Goal: Task Accomplishment & Management: Use online tool/utility

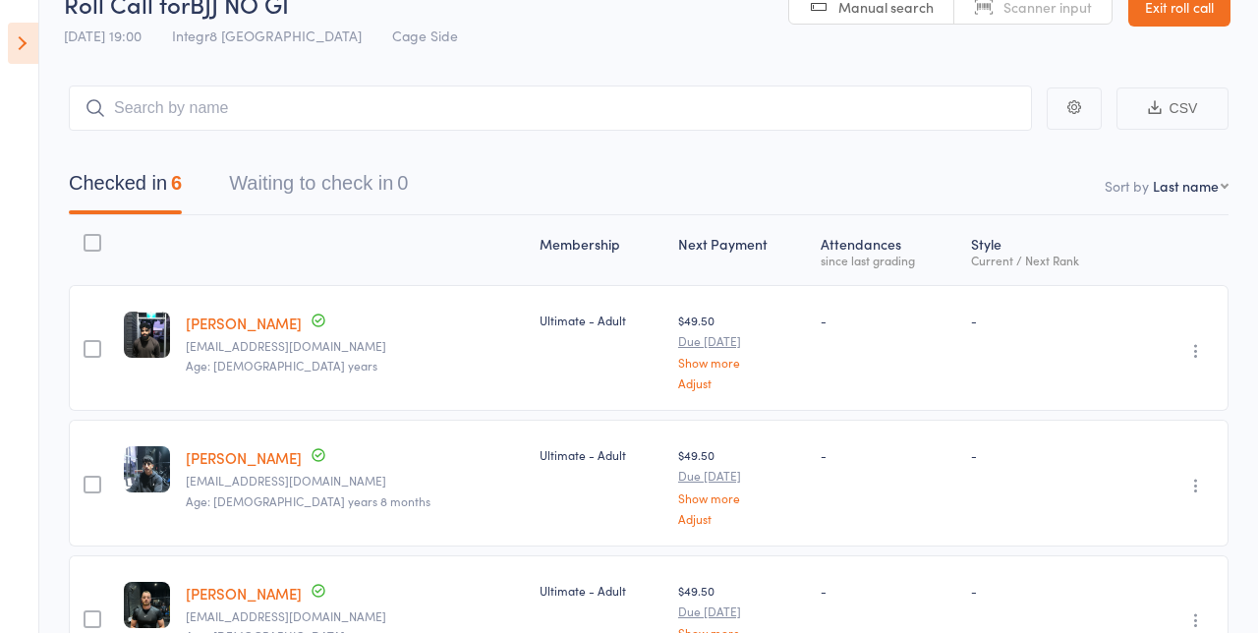
click at [37, 53] on icon at bounding box center [23, 43] width 30 height 41
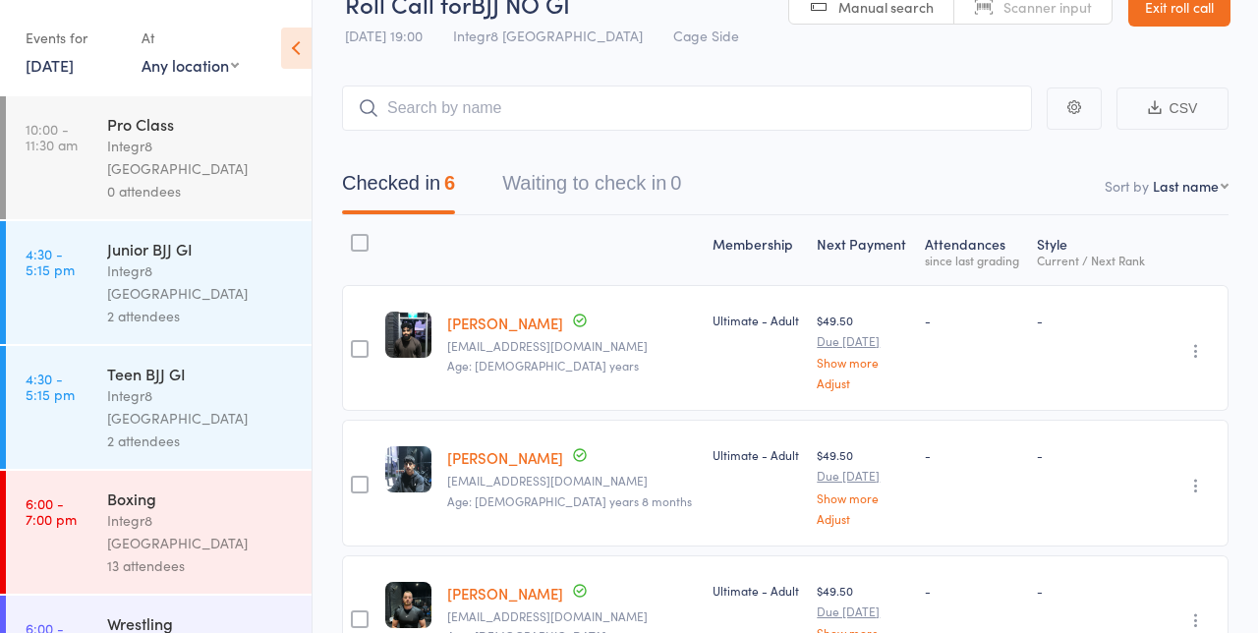
scroll to position [96, 0]
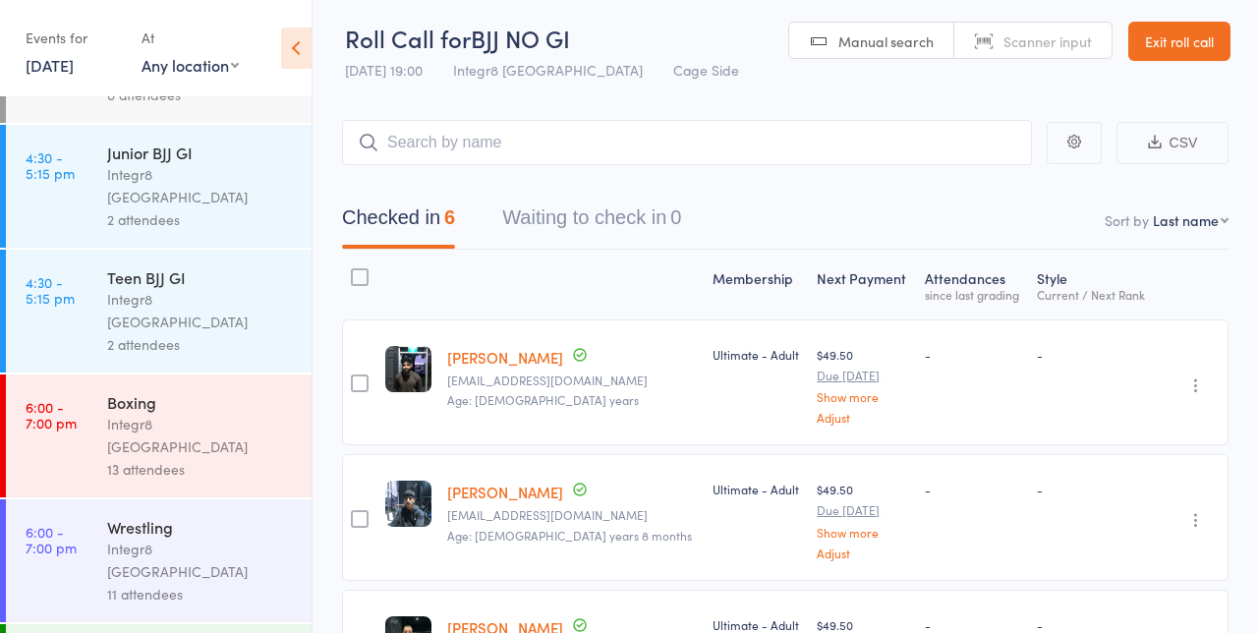
scroll to position [2, 0]
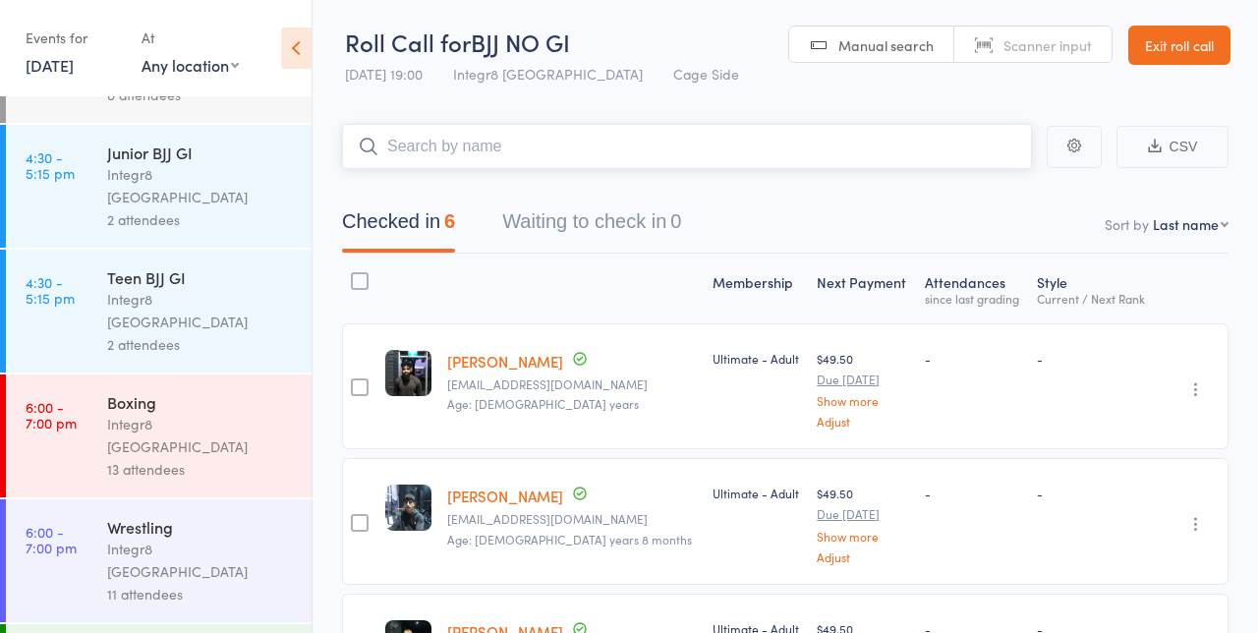
click at [712, 139] on input "search" at bounding box center [687, 146] width 690 height 45
type input "Dia"
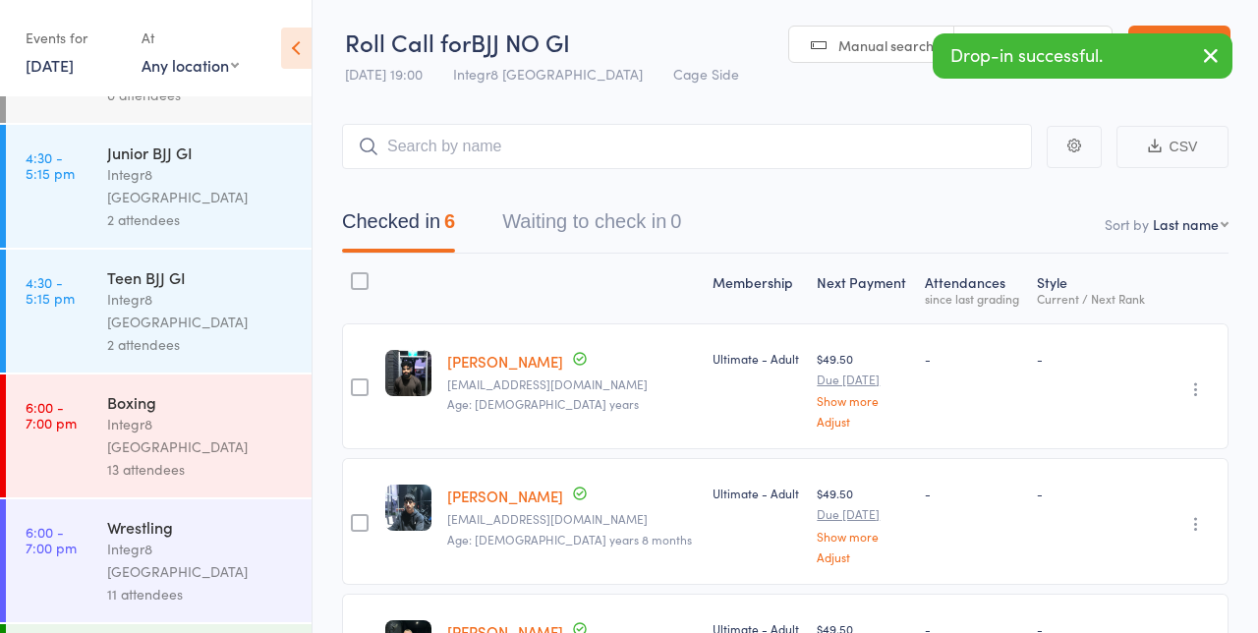
click at [1222, 63] on icon "button" at bounding box center [1211, 55] width 24 height 25
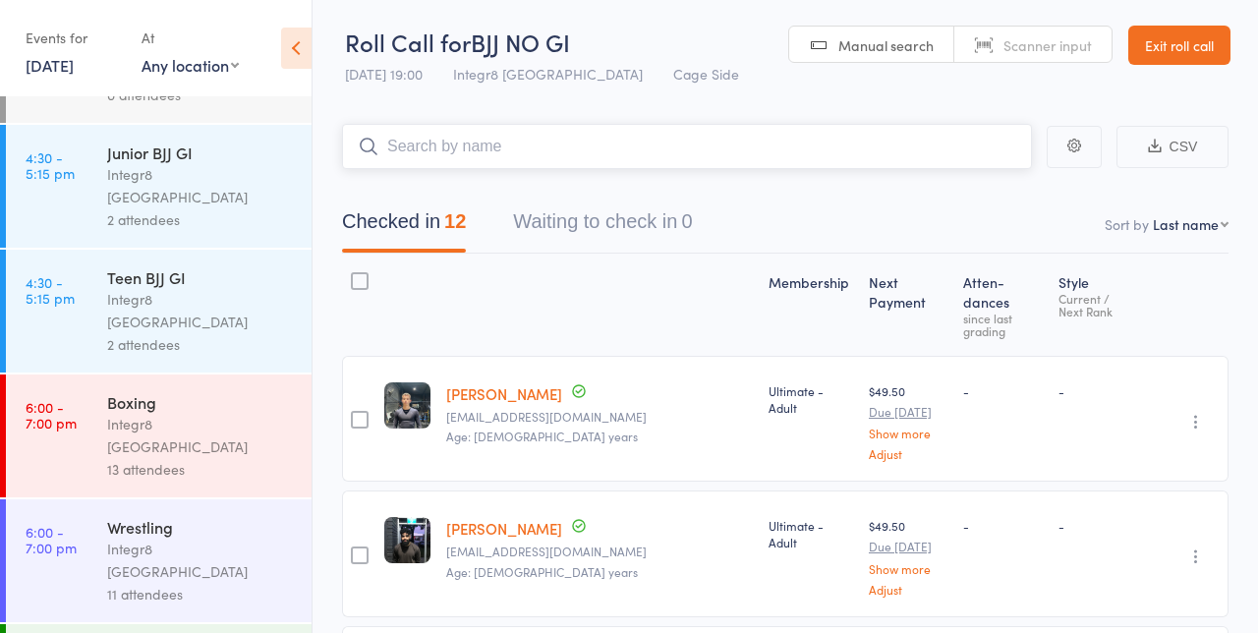
click at [861, 154] on input "search" at bounding box center [687, 146] width 690 height 45
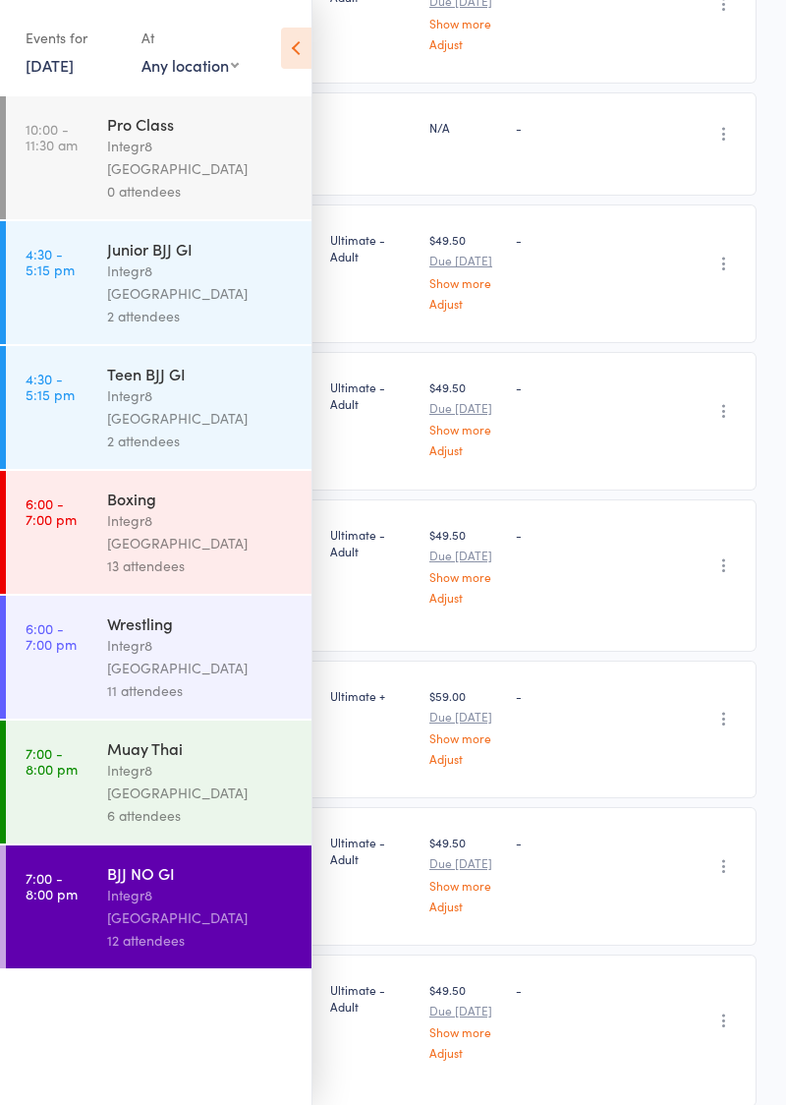
scroll to position [689, 0]
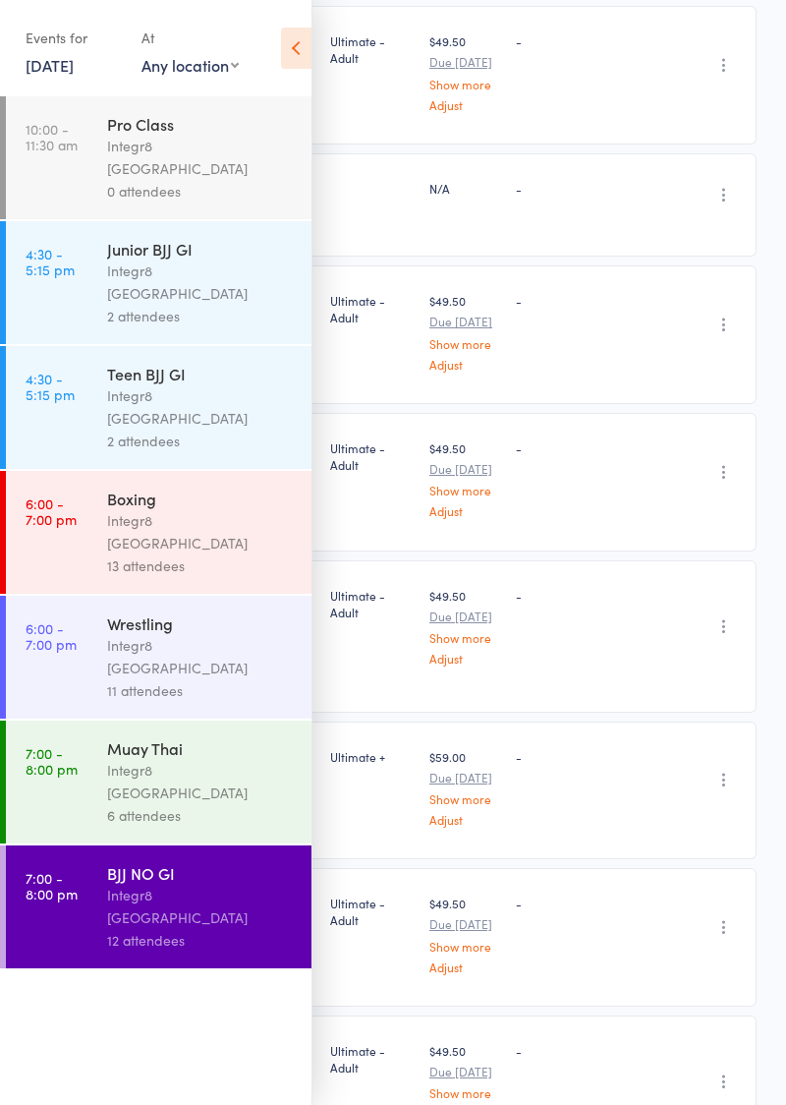
click at [307, 40] on icon at bounding box center [296, 48] width 30 height 41
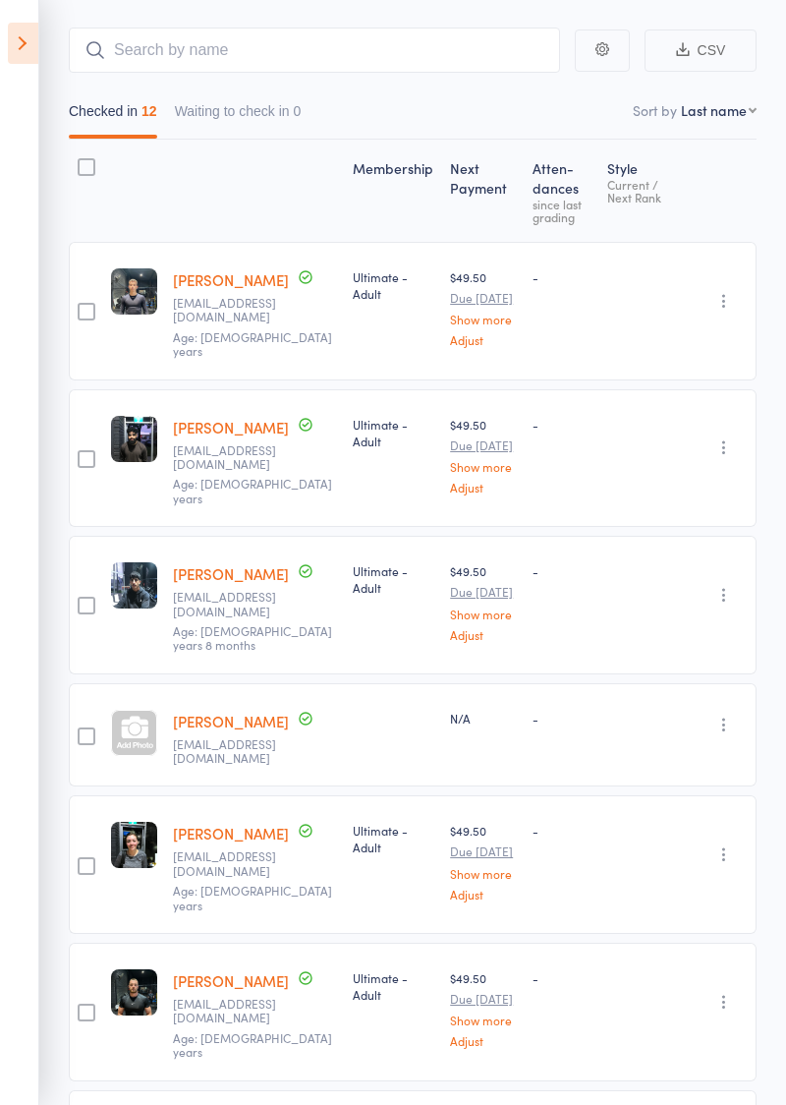
scroll to position [0, 0]
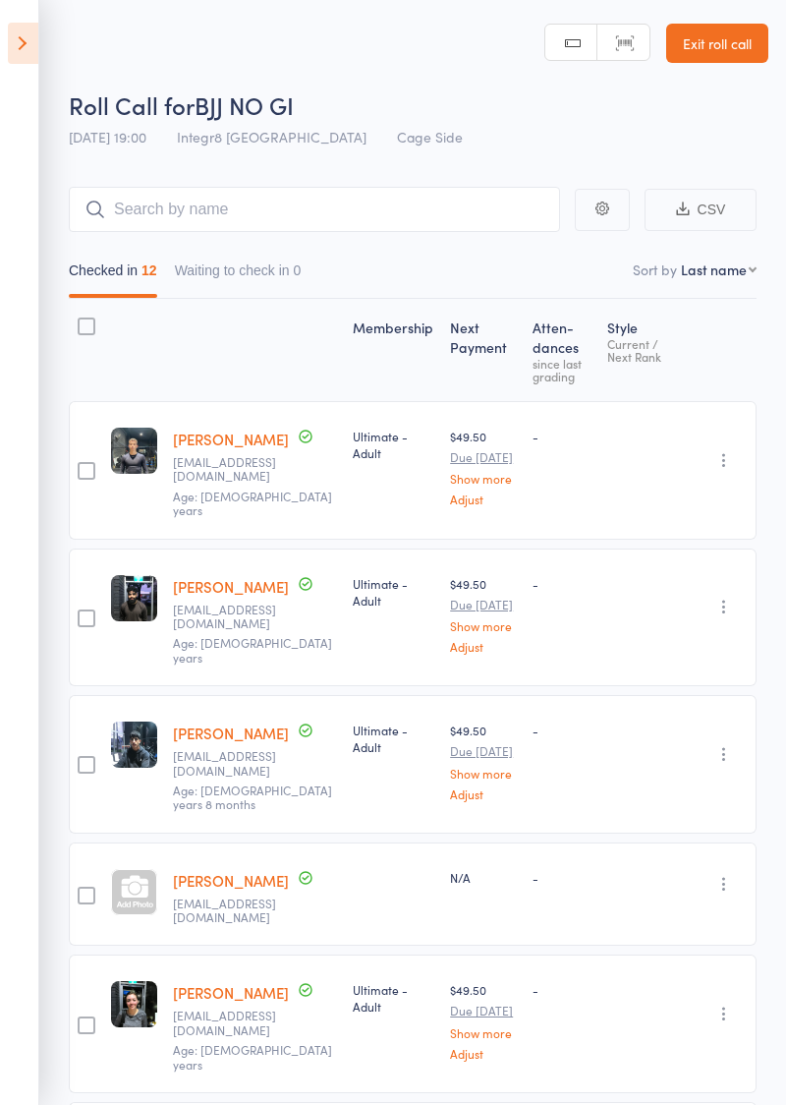
click at [23, 53] on icon at bounding box center [23, 43] width 30 height 41
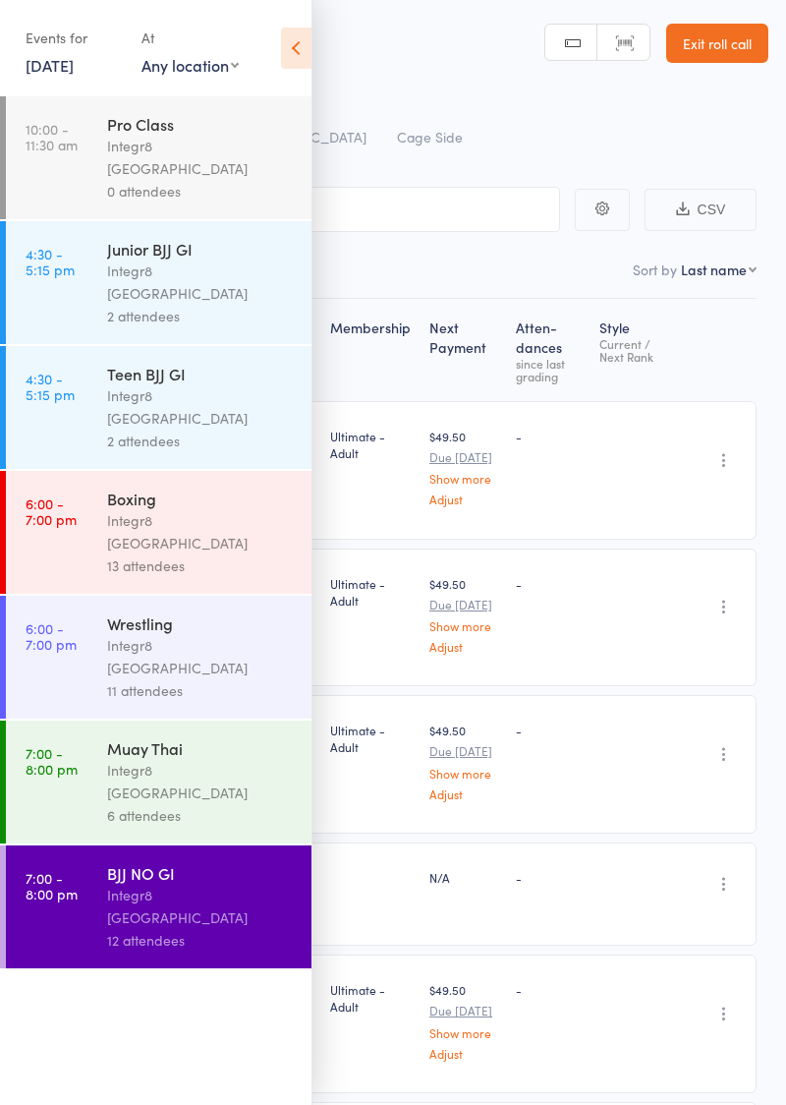
click at [208, 632] on div "6 attendees" at bounding box center [201, 815] width 188 height 23
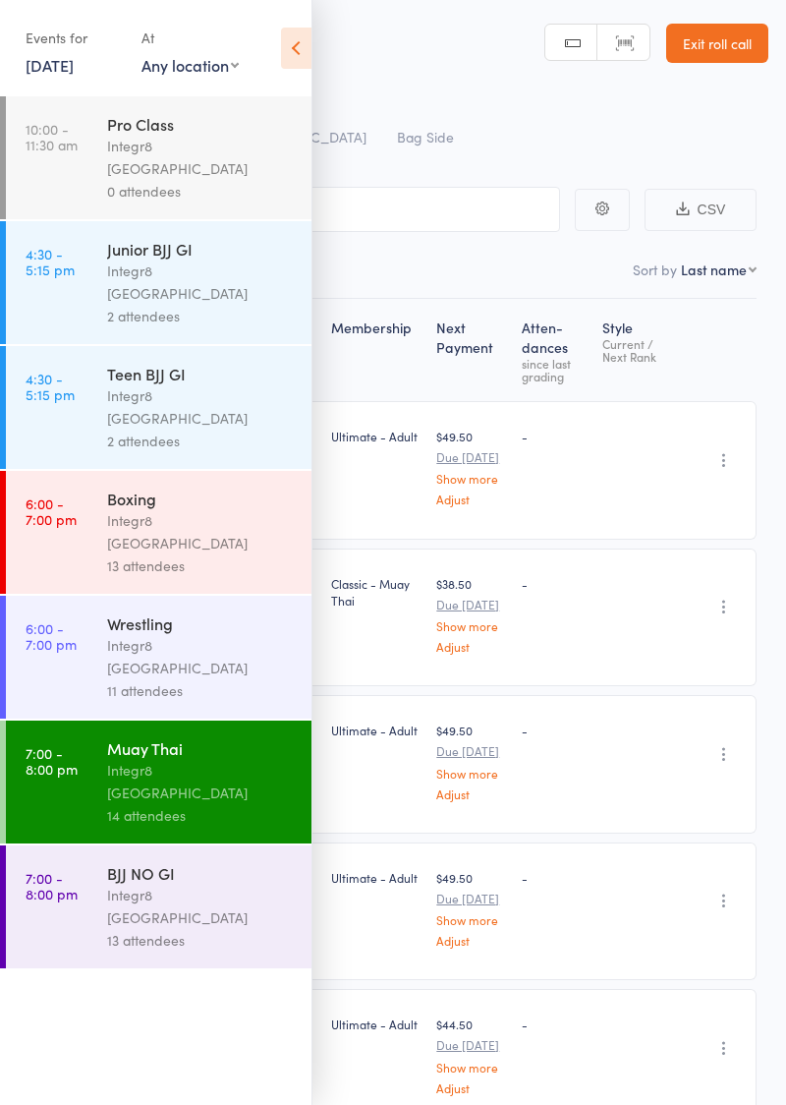
click at [281, 53] on icon at bounding box center [296, 48] width 30 height 41
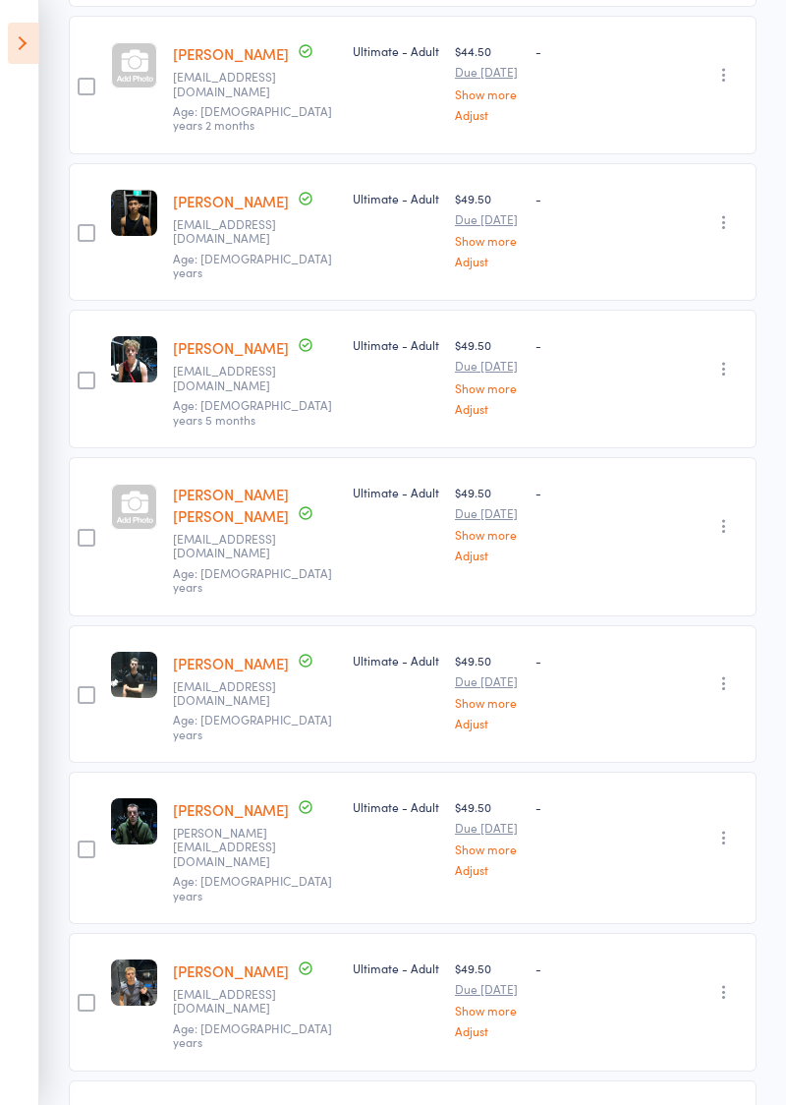
scroll to position [1027, 0]
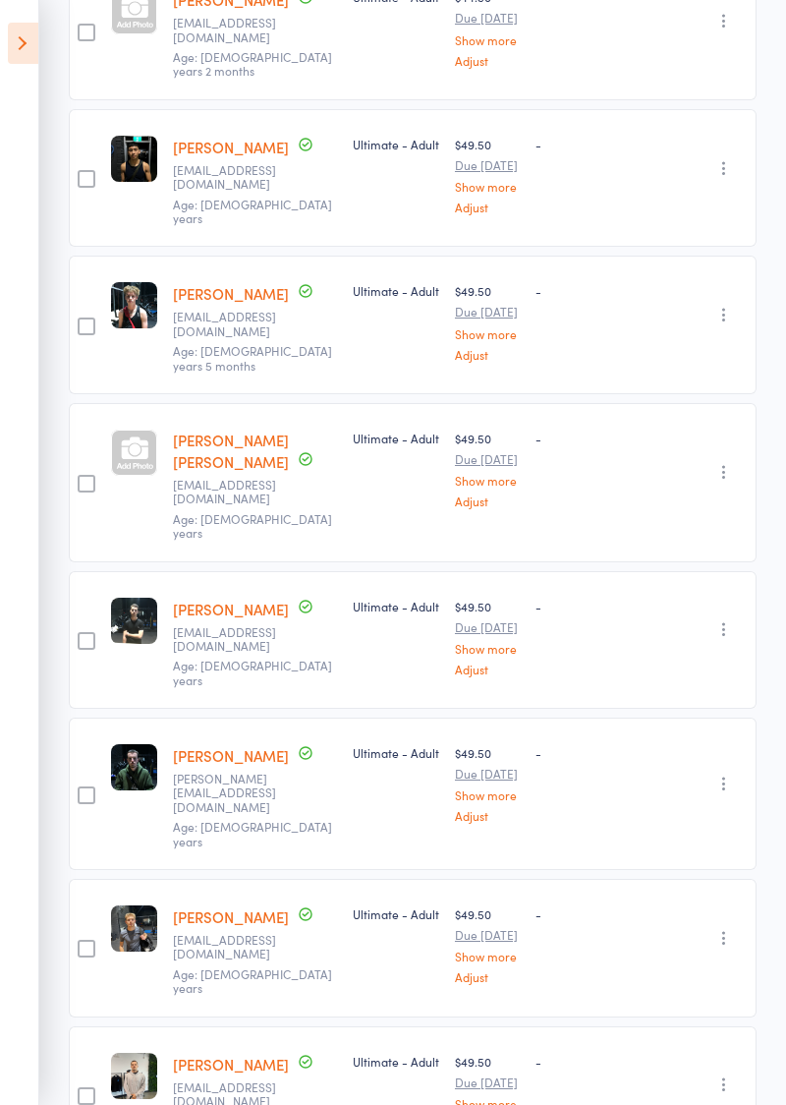
click at [31, 55] on icon at bounding box center [23, 43] width 30 height 41
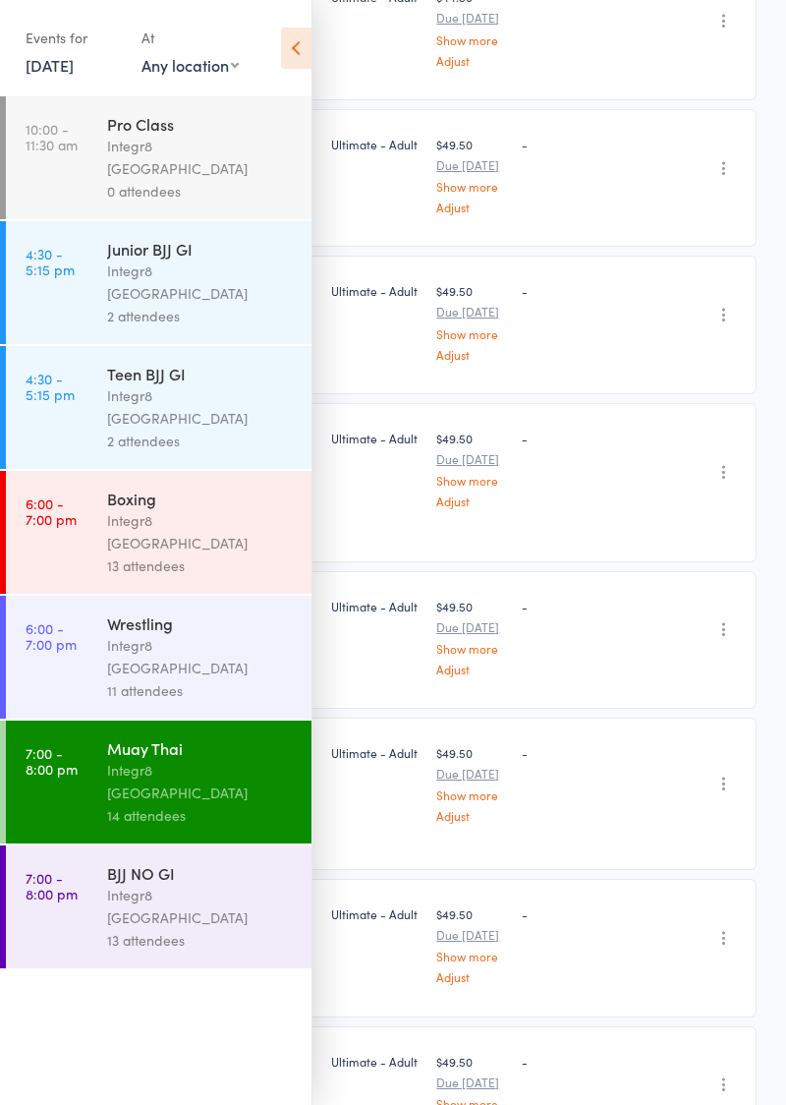
click at [175, 632] on div "13 attendees" at bounding box center [201, 940] width 188 height 23
click at [183, 632] on div "13 attendees" at bounding box center [201, 940] width 188 height 23
click at [213, 632] on div "13 attendees" at bounding box center [201, 940] width 188 height 23
click at [212, 632] on div "BJJ NO GI Integr8 Cheltenham 13 attendees" at bounding box center [209, 906] width 204 height 123
click at [149, 632] on div "Integr8 [GEOGRAPHIC_DATA]" at bounding box center [201, 906] width 188 height 45
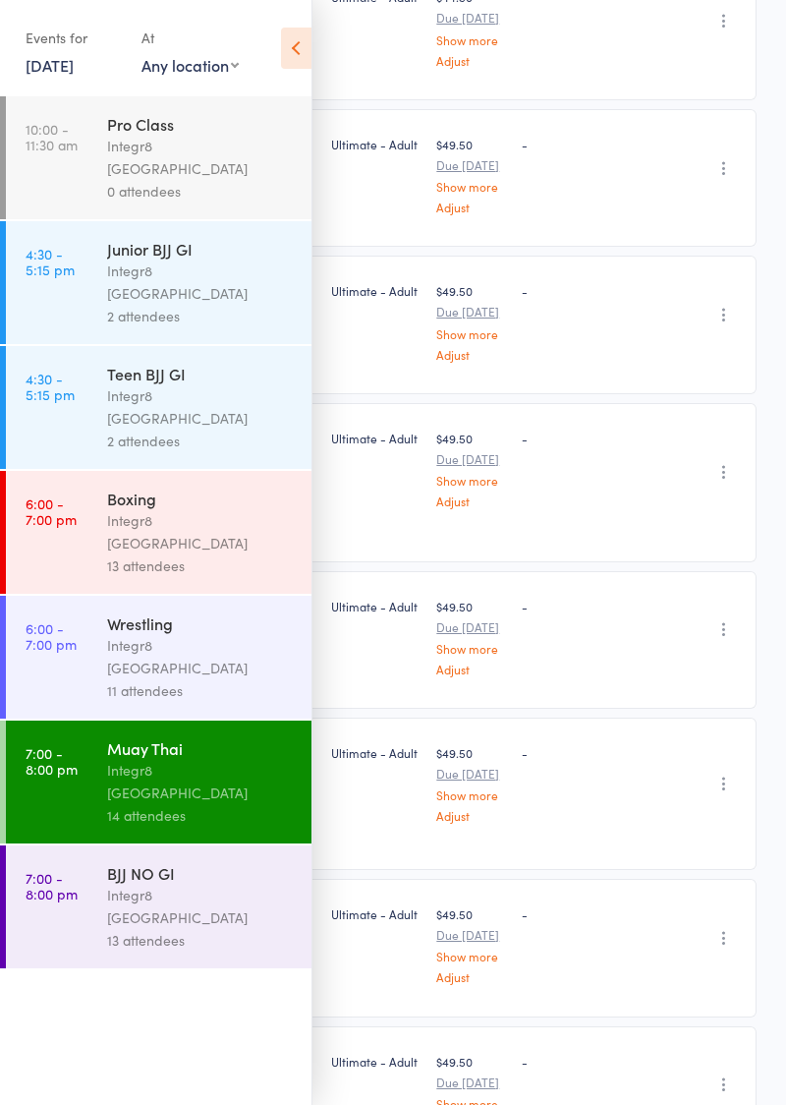
click at [299, 64] on icon at bounding box center [296, 48] width 30 height 41
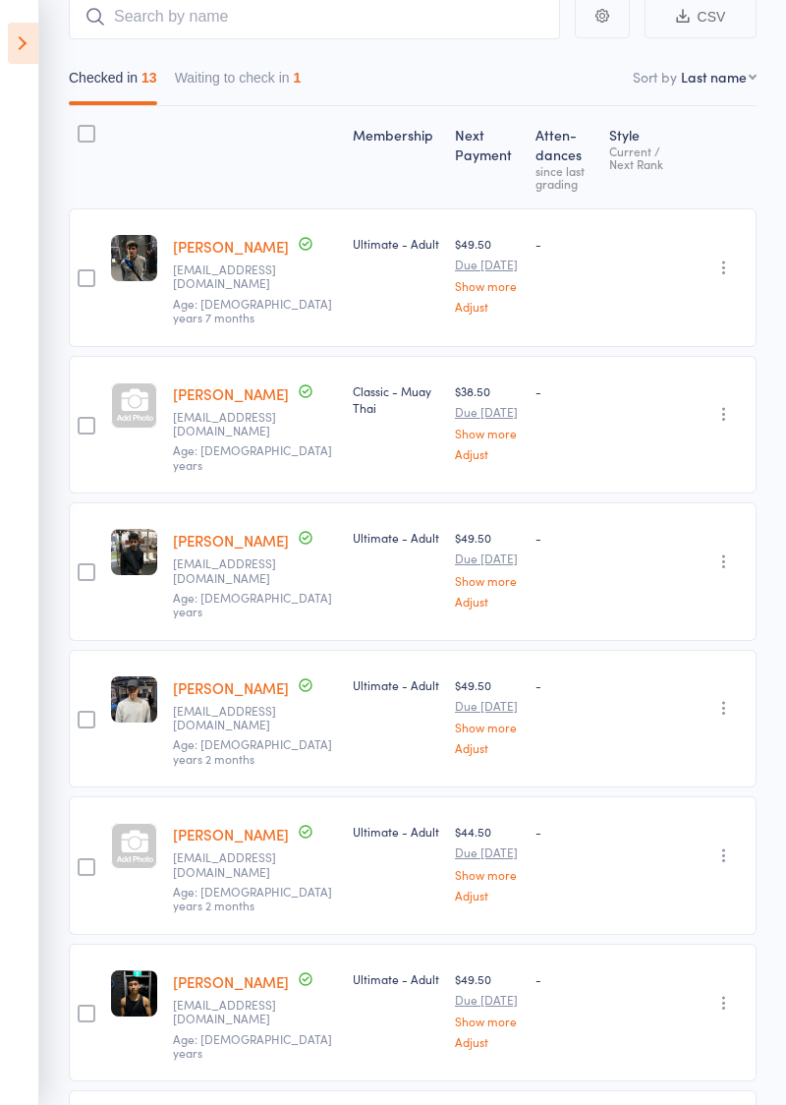
scroll to position [0, 0]
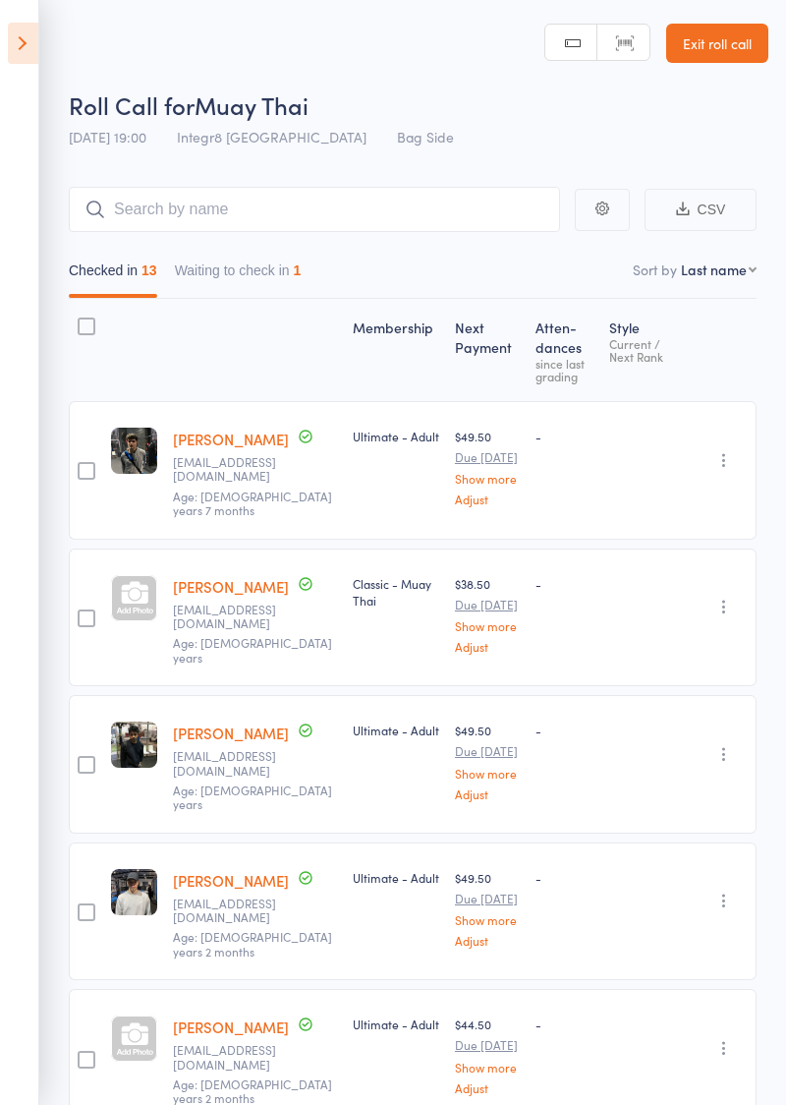
click at [35, 55] on icon at bounding box center [23, 43] width 30 height 41
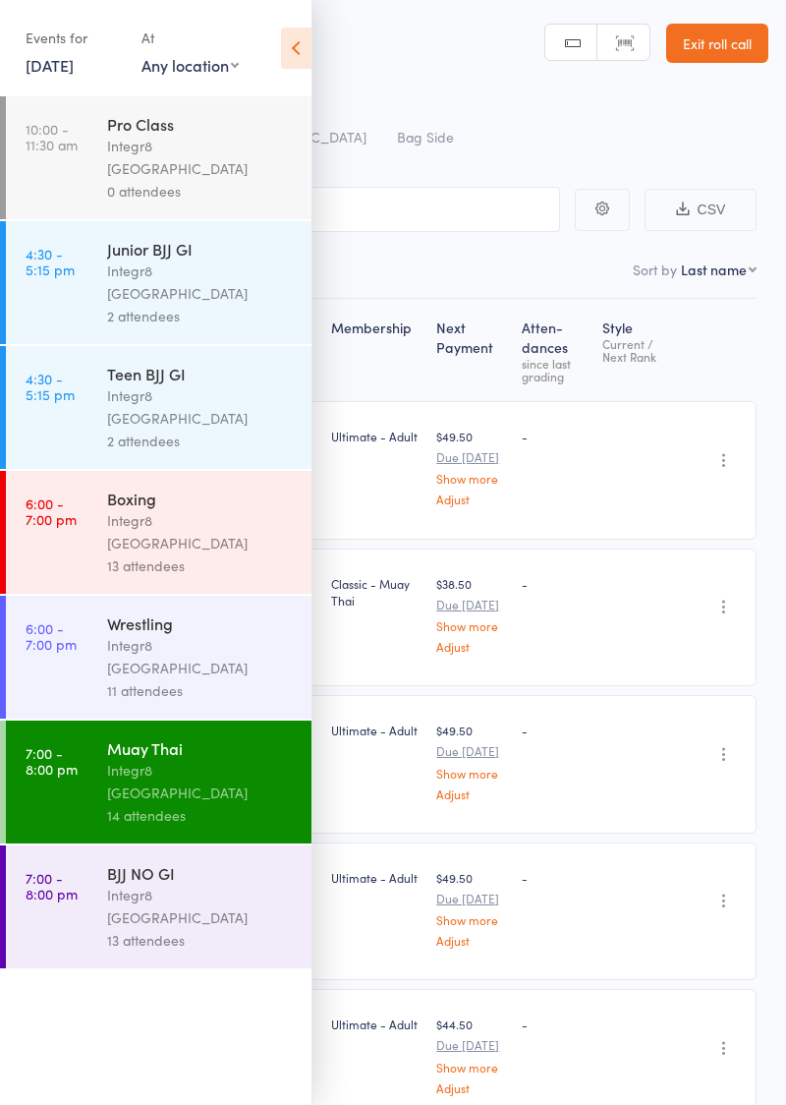
click at [114, 632] on div "BJJ NO GI" at bounding box center [201, 873] width 188 height 22
click at [113, 632] on div "Integr8 [GEOGRAPHIC_DATA]" at bounding box center [201, 906] width 188 height 45
click at [127, 632] on div "13 attendees" at bounding box center [201, 940] width 188 height 23
click at [175, 632] on div "11 attendees" at bounding box center [201, 690] width 188 height 23
click at [184, 596] on div "Wrestling Integr8 [GEOGRAPHIC_DATA] 11 attendees" at bounding box center [209, 657] width 204 height 123
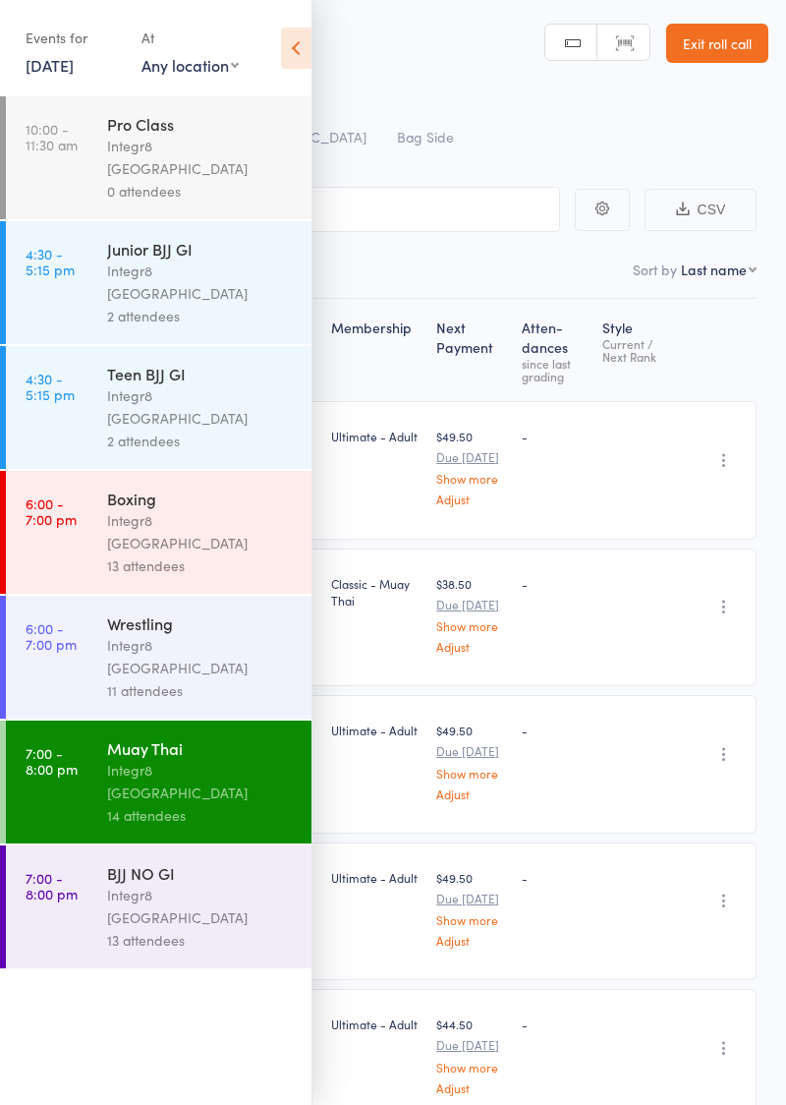
click at [186, 632] on div "11 attendees" at bounding box center [201, 690] width 188 height 23
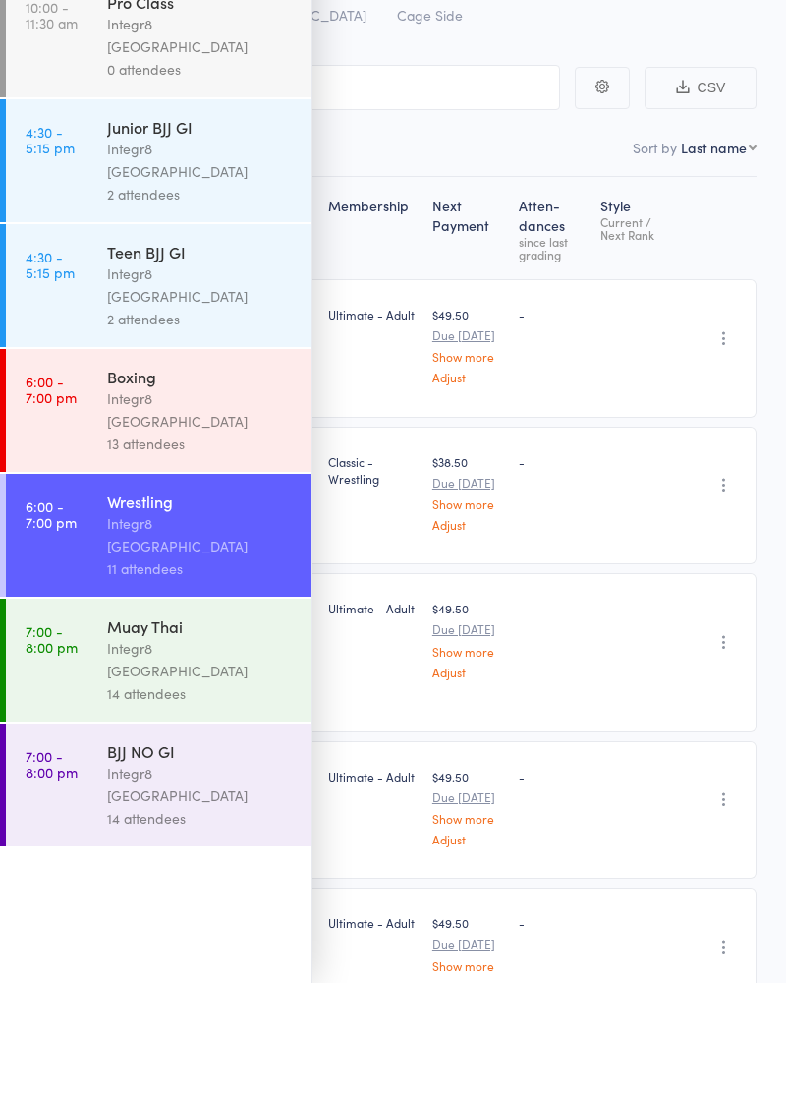
click at [195, 632] on div "BJJ NO GI Integr8 [GEOGRAPHIC_DATA] 14 attendees" at bounding box center [209, 906] width 204 height 123
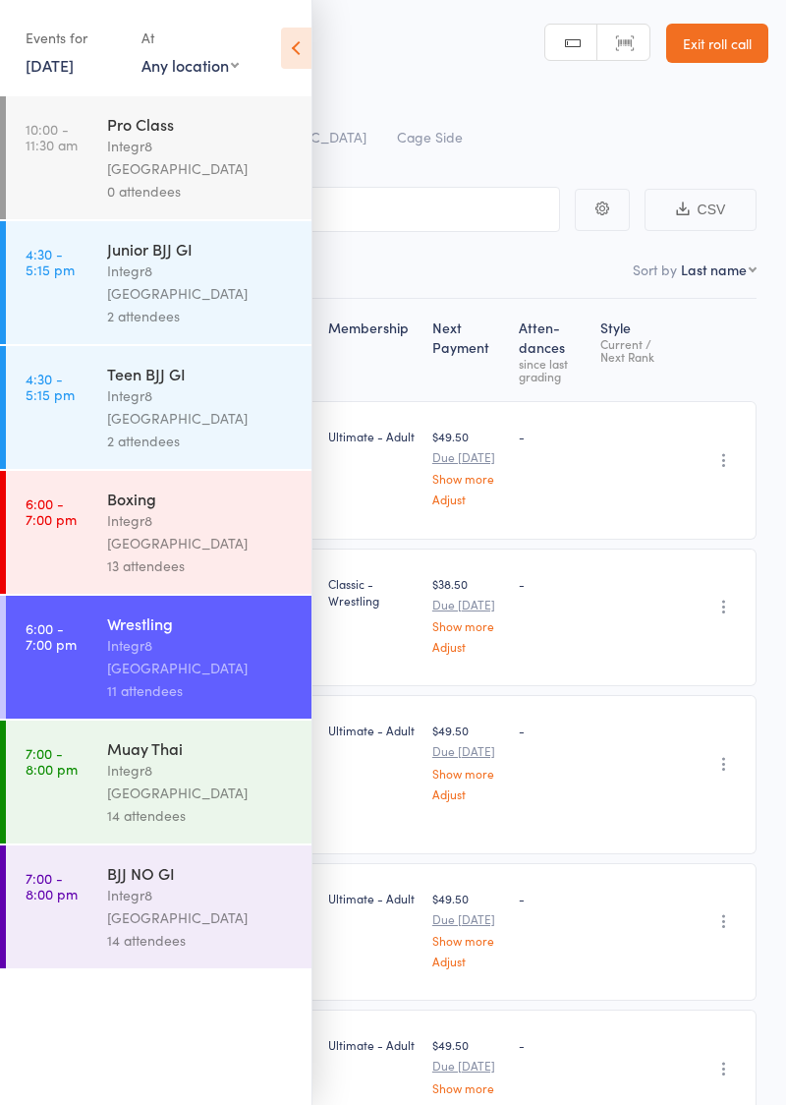
click at [177, 632] on div "Integr8 [GEOGRAPHIC_DATA]" at bounding box center [201, 781] width 188 height 45
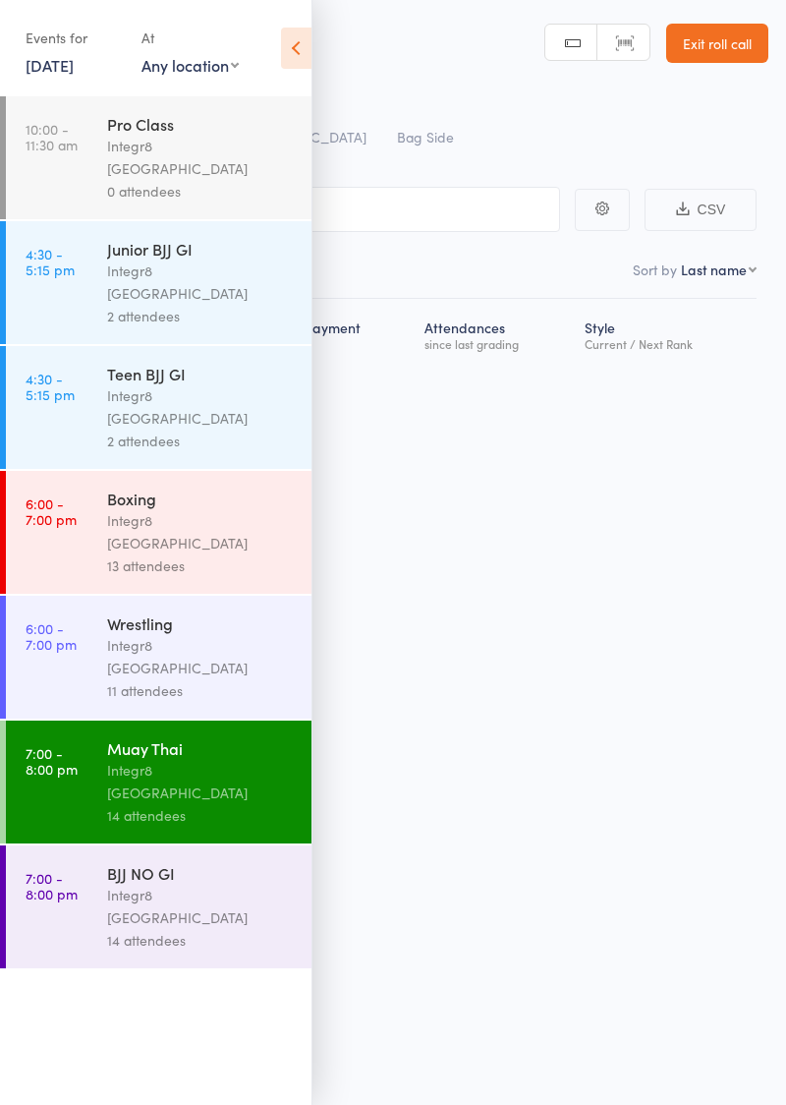
click at [126, 632] on div "BJJ NO GI" at bounding box center [201, 873] width 188 height 22
click at [155, 632] on div "14 attendees" at bounding box center [201, 940] width 188 height 23
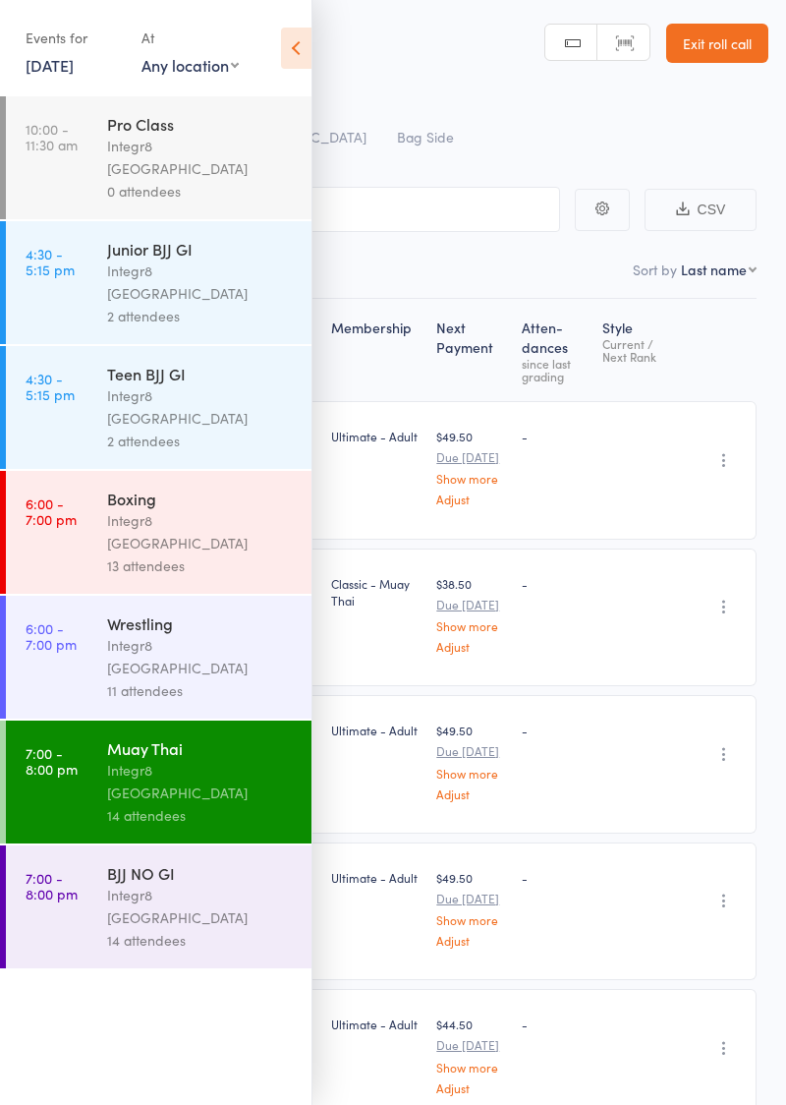
click at [161, 632] on div "14 attendees" at bounding box center [201, 940] width 188 height 23
click at [179, 632] on div "14 attendees" at bounding box center [201, 940] width 188 height 23
click at [195, 632] on div "14 attendees" at bounding box center [201, 940] width 188 height 23
click at [147, 632] on div "14 attendees" at bounding box center [201, 940] width 188 height 23
click at [140, 632] on div "Integr8 [GEOGRAPHIC_DATA]" at bounding box center [201, 906] width 188 height 45
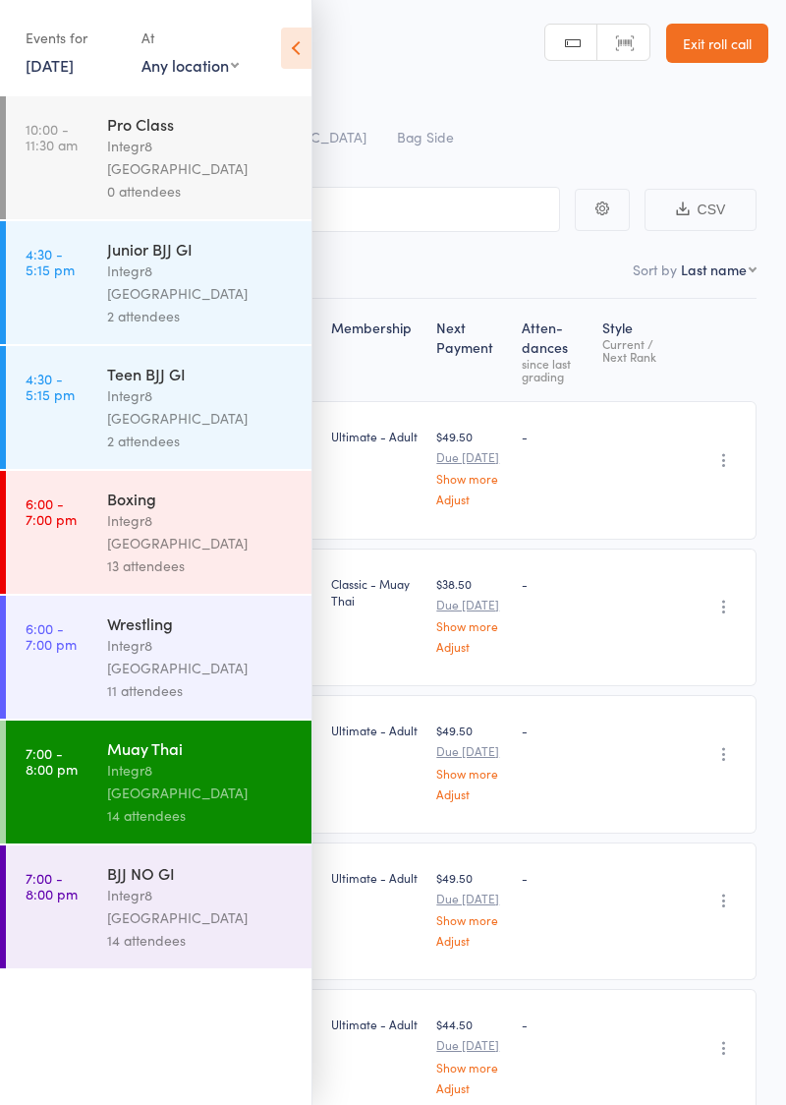
click at [292, 51] on icon at bounding box center [296, 48] width 30 height 41
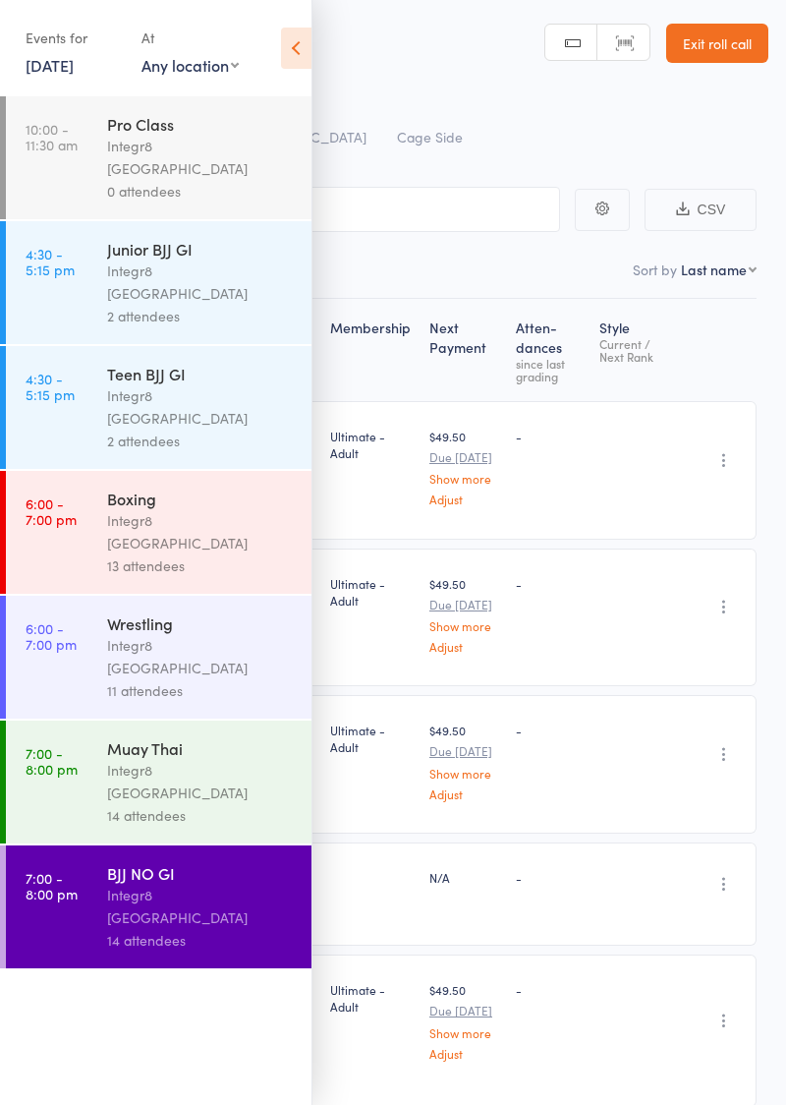
click at [293, 68] on icon at bounding box center [296, 48] width 30 height 41
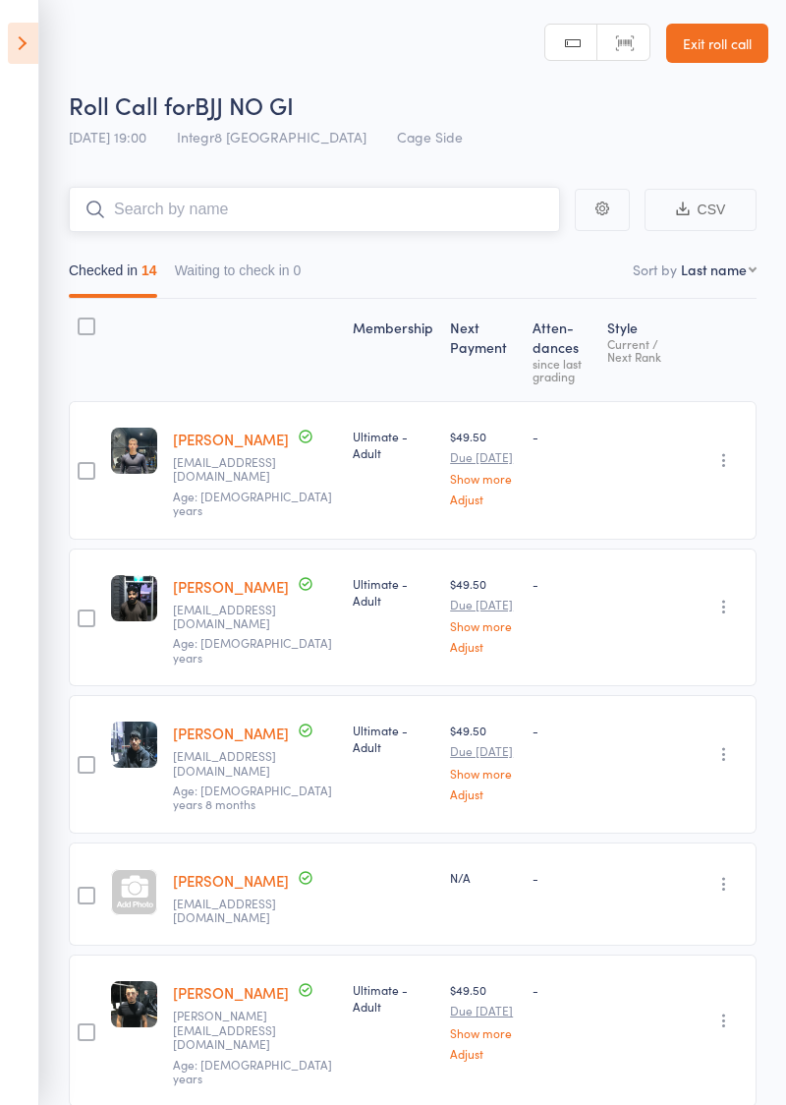
click at [372, 201] on input "search" at bounding box center [314, 209] width 491 height 45
type input "[PERSON_NAME]"
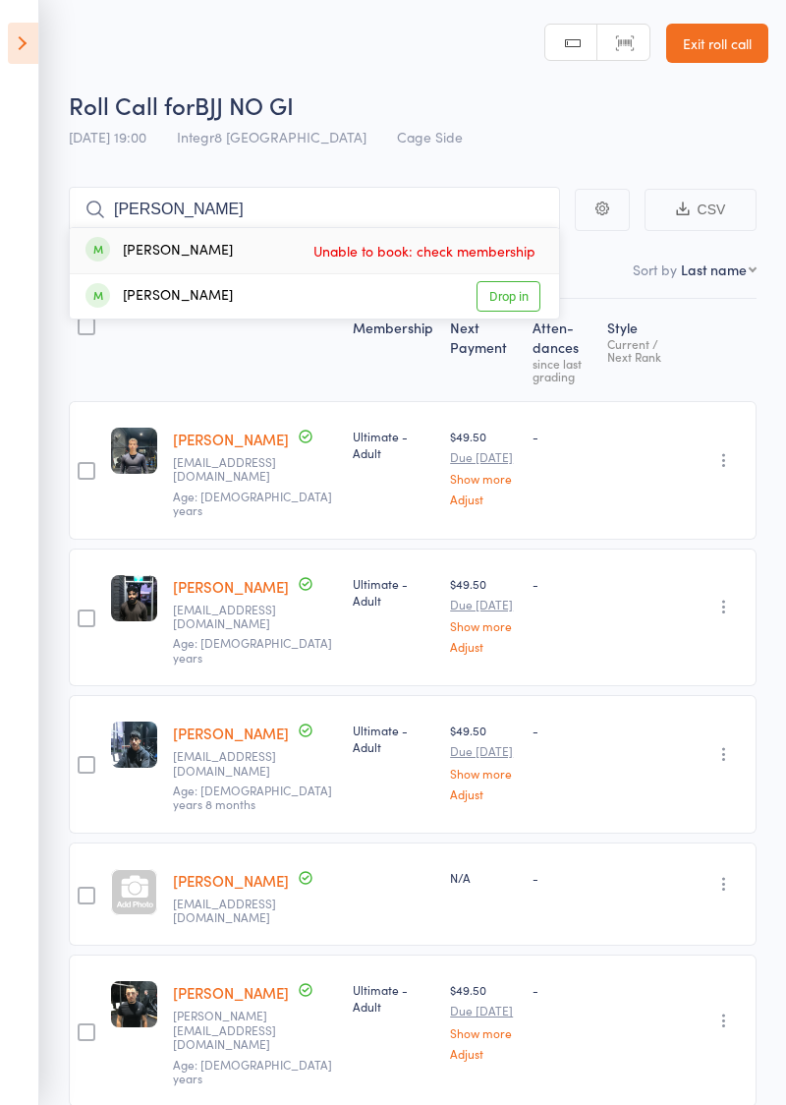
click at [519, 301] on link "Drop in" at bounding box center [509, 296] width 64 height 30
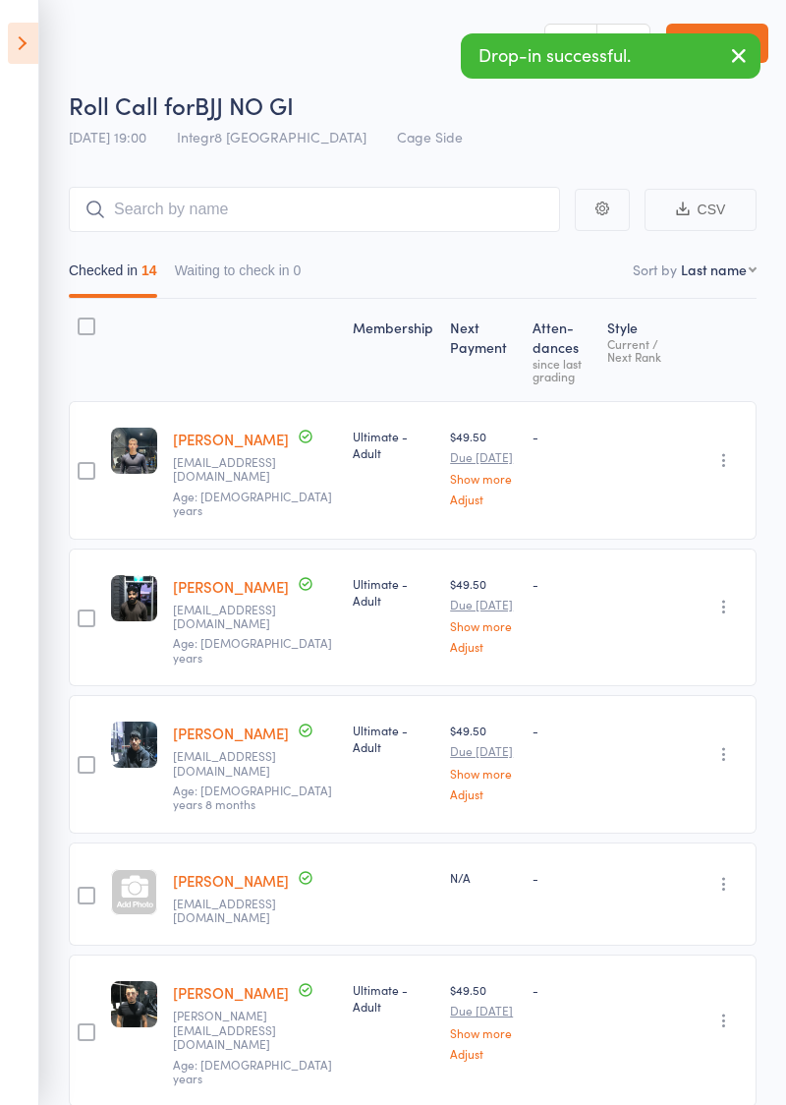
click at [725, 61] on button "button" at bounding box center [738, 56] width 43 height 45
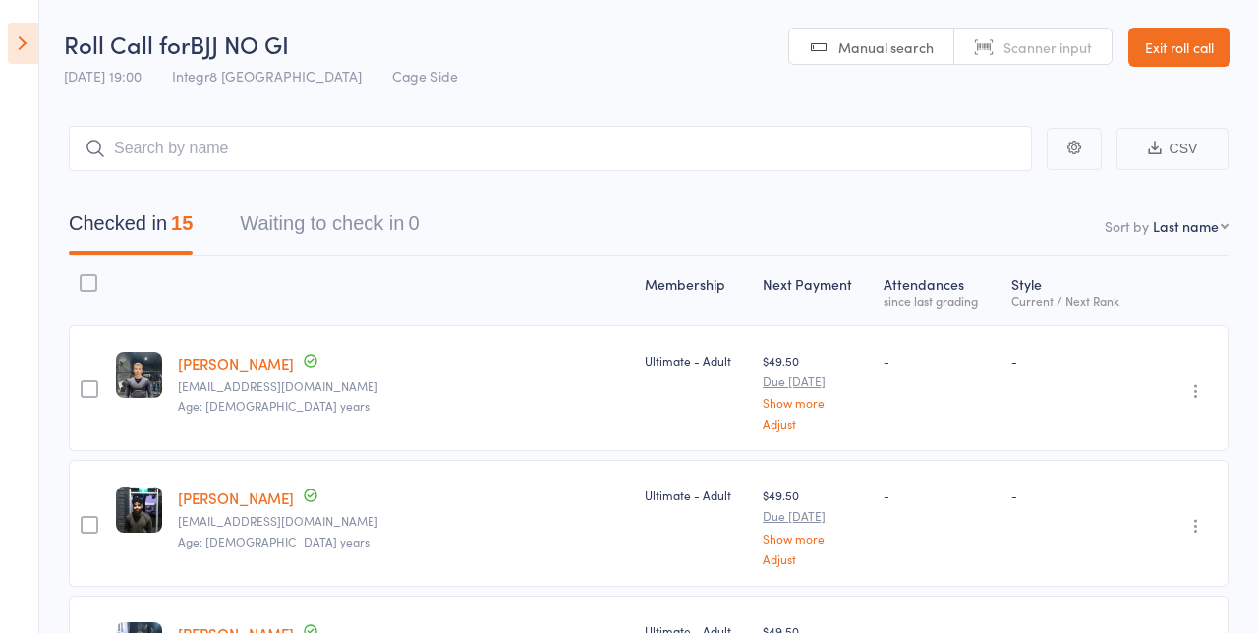
click at [31, 55] on icon at bounding box center [23, 43] width 30 height 41
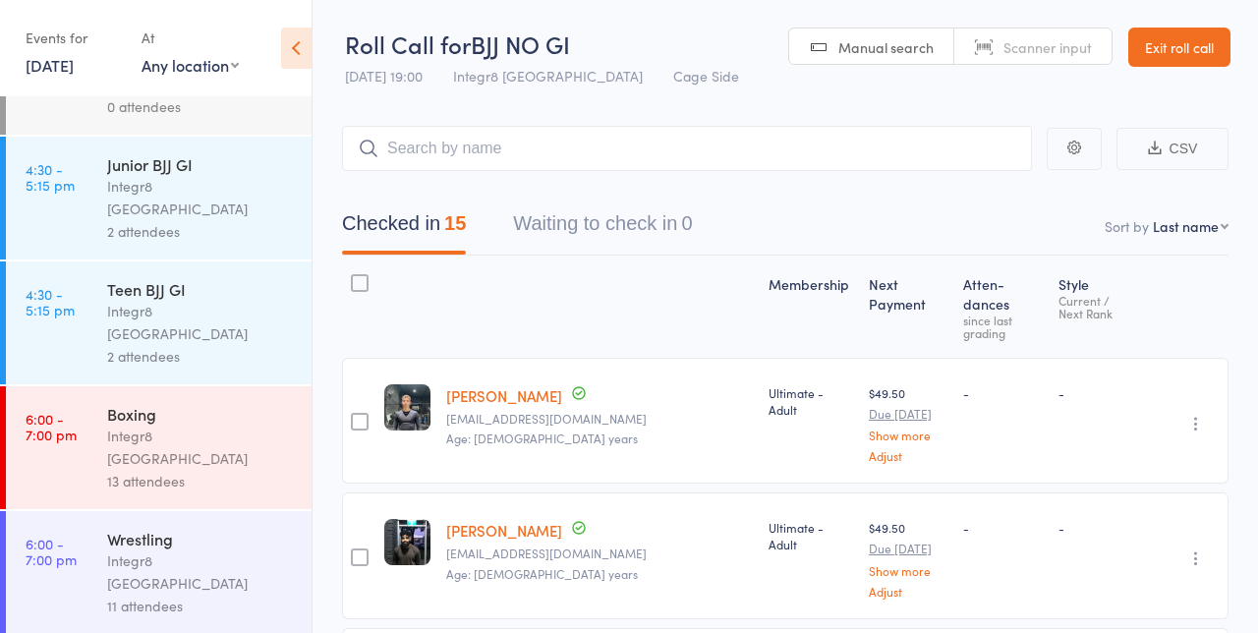
scroll to position [179, 0]
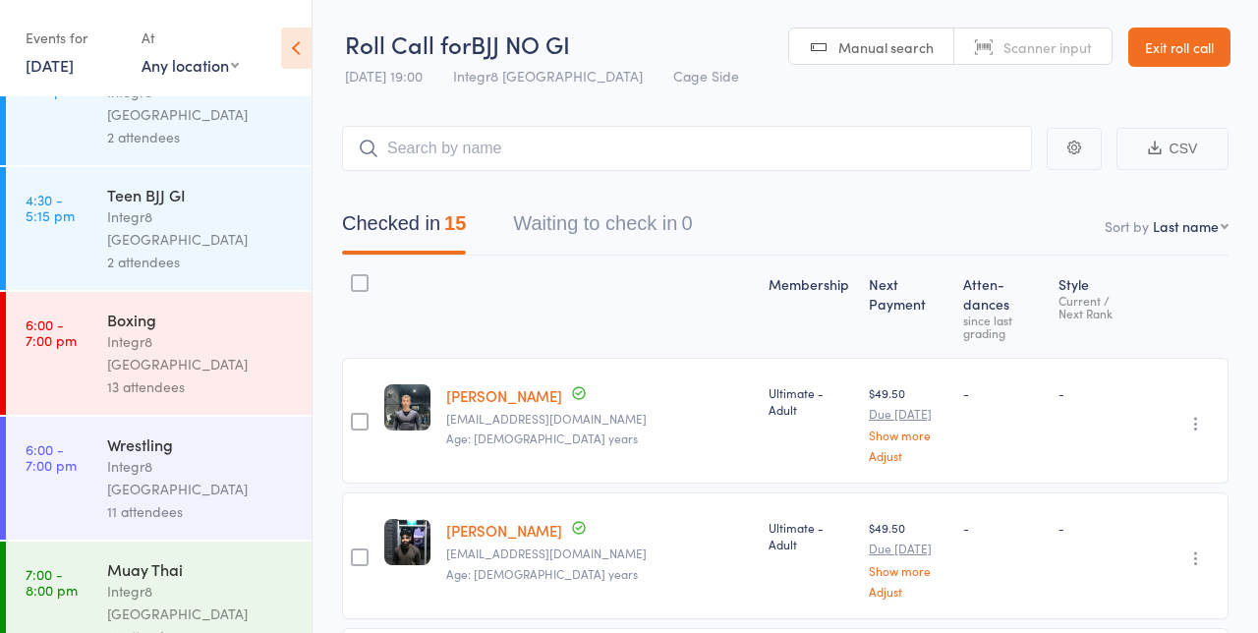
click at [90, 542] on link "7:00 - 8:00 pm Muay Thai Integr8 [GEOGRAPHIC_DATA] 14 attendees" at bounding box center [159, 603] width 306 height 123
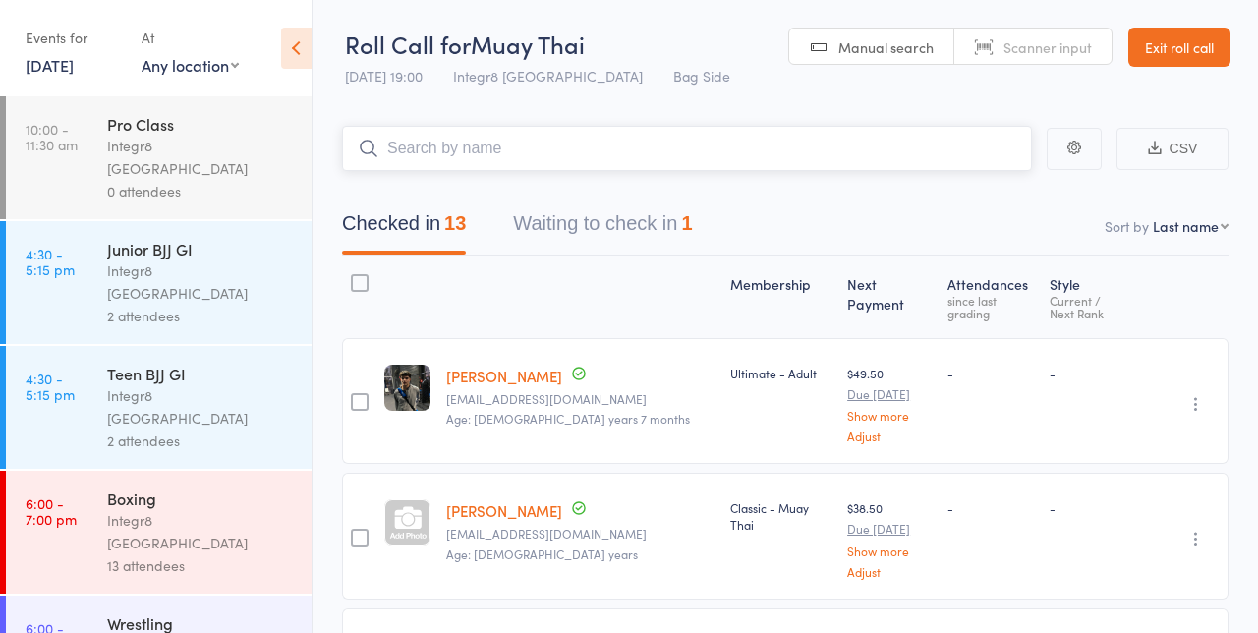
click at [849, 220] on nav "Checked in 13 Waiting to check in 1" at bounding box center [785, 228] width 934 height 52
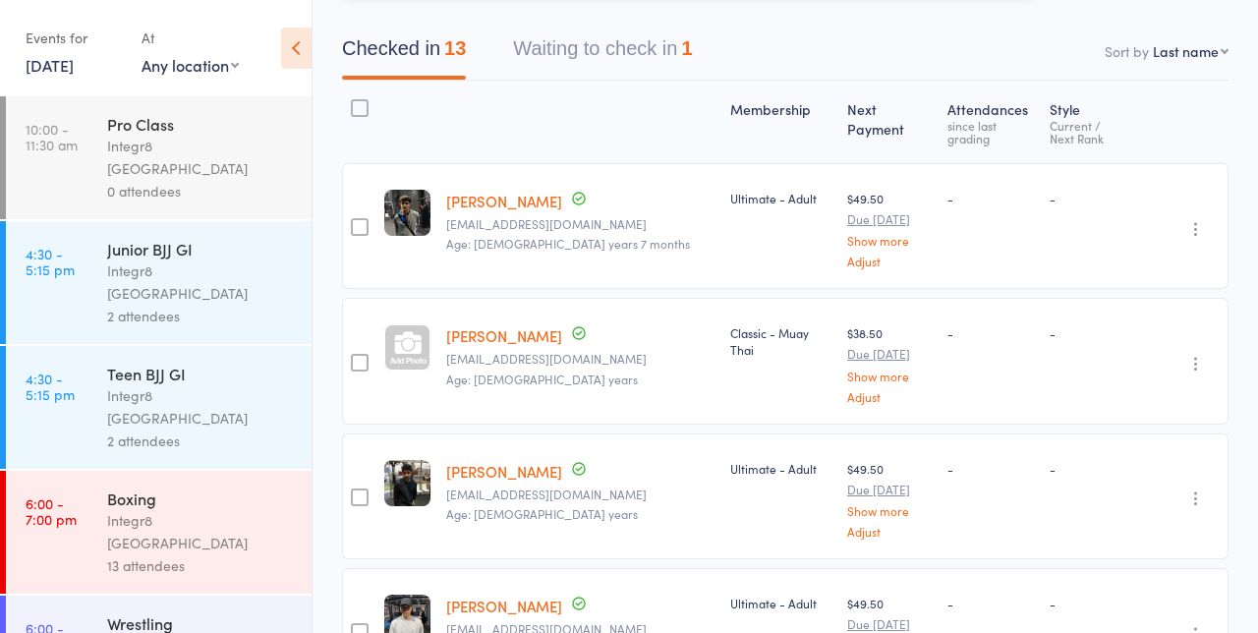
scroll to position [176, 0]
click at [1203, 491] on div "Undo check-in Send message Add Note Add Task Add Flag Remove [PERSON_NAME] abse…" at bounding box center [1196, 498] width 24 height 24
click at [1206, 490] on button "button" at bounding box center [1196, 498] width 24 height 24
click at [620, 47] on button "Waiting to check in 1" at bounding box center [602, 53] width 179 height 52
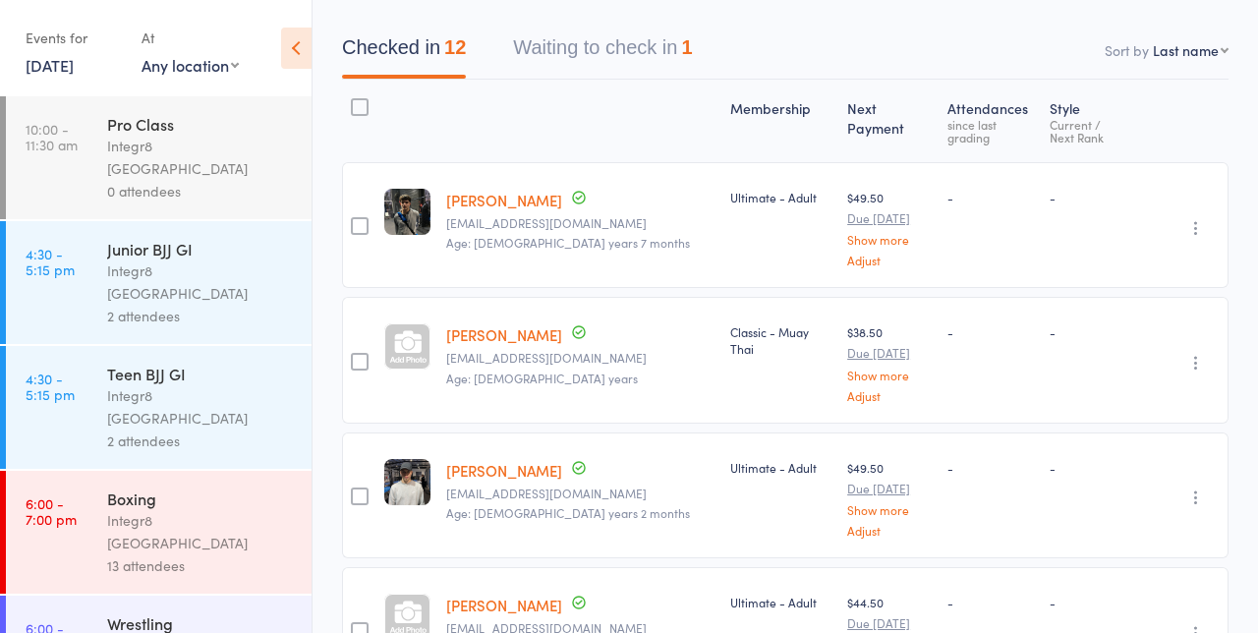
scroll to position [0, 0]
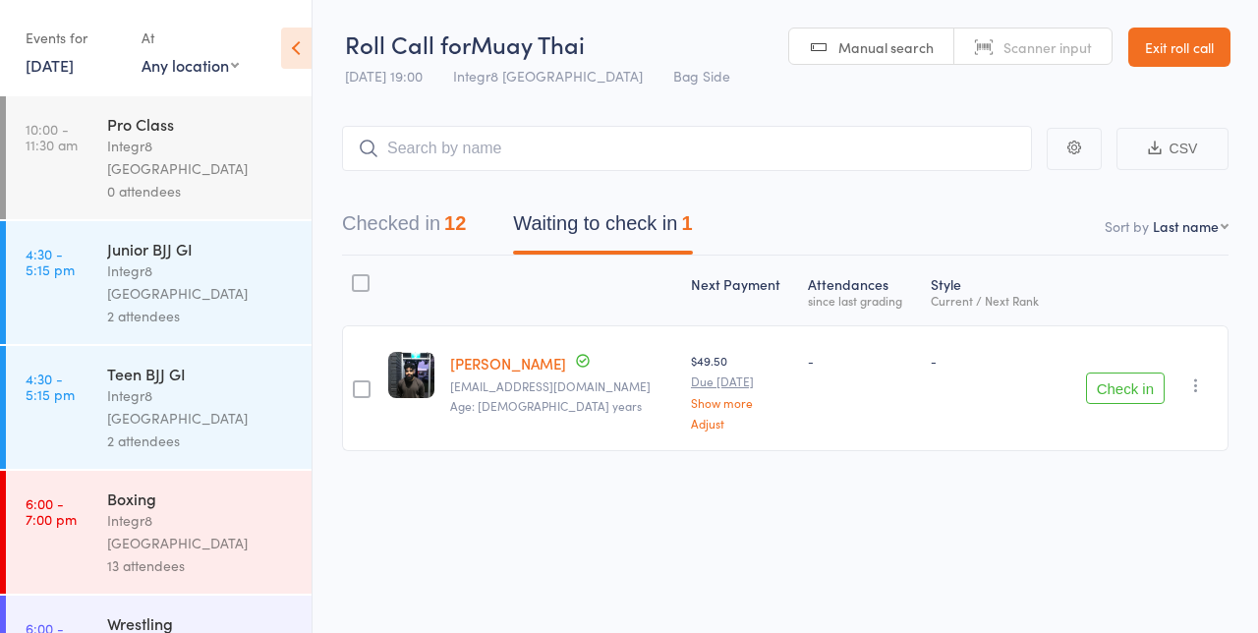
click at [1203, 383] on icon "button" at bounding box center [1196, 385] width 20 height 20
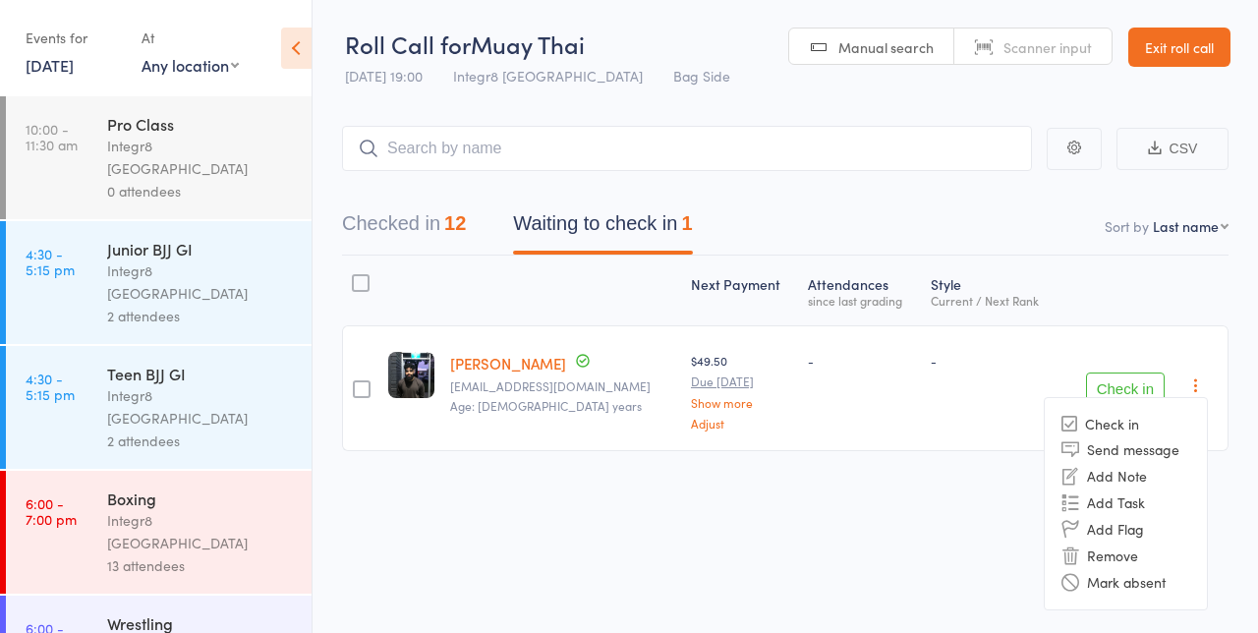
click at [1177, 547] on li "Remove" at bounding box center [1126, 556] width 162 height 27
